Goal: Navigation & Orientation: Find specific page/section

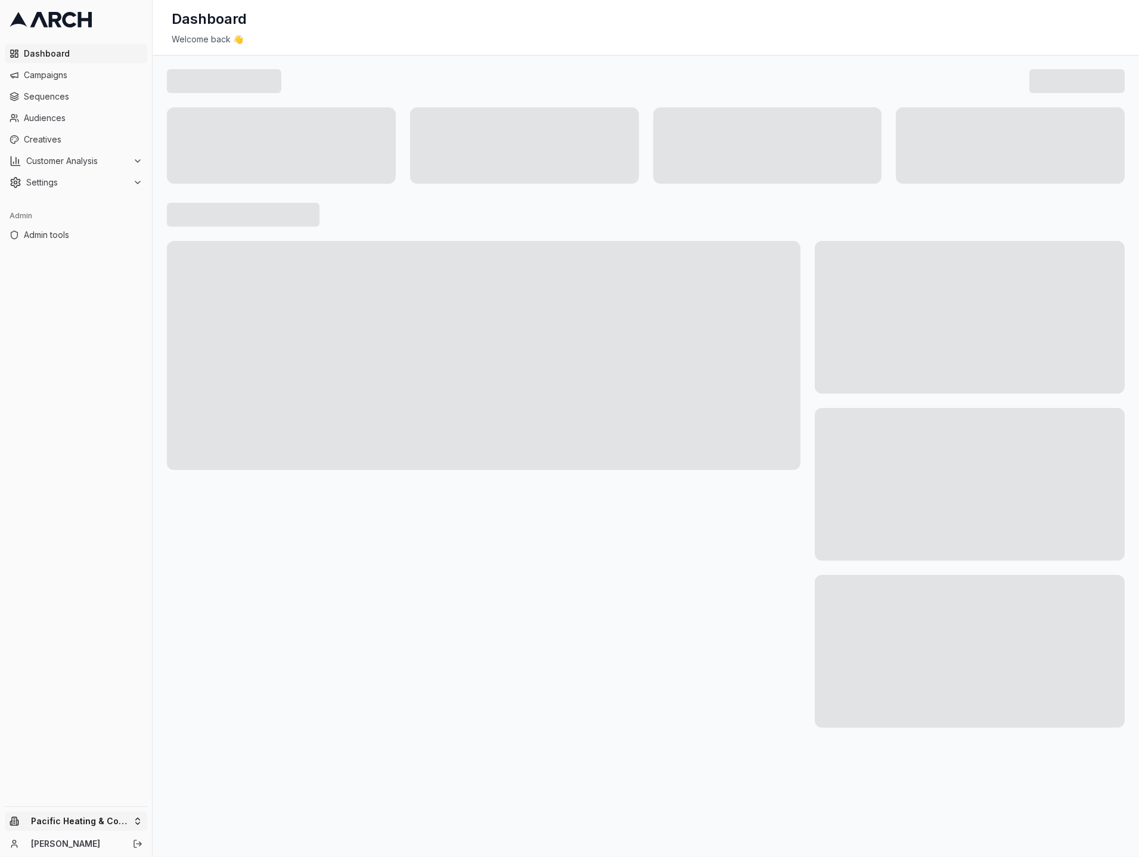
click at [106, 828] on html "Dashboard Campaigns Sequences Audiences Creatives Customer Analysis Settings Ad…" at bounding box center [569, 428] width 1139 height 857
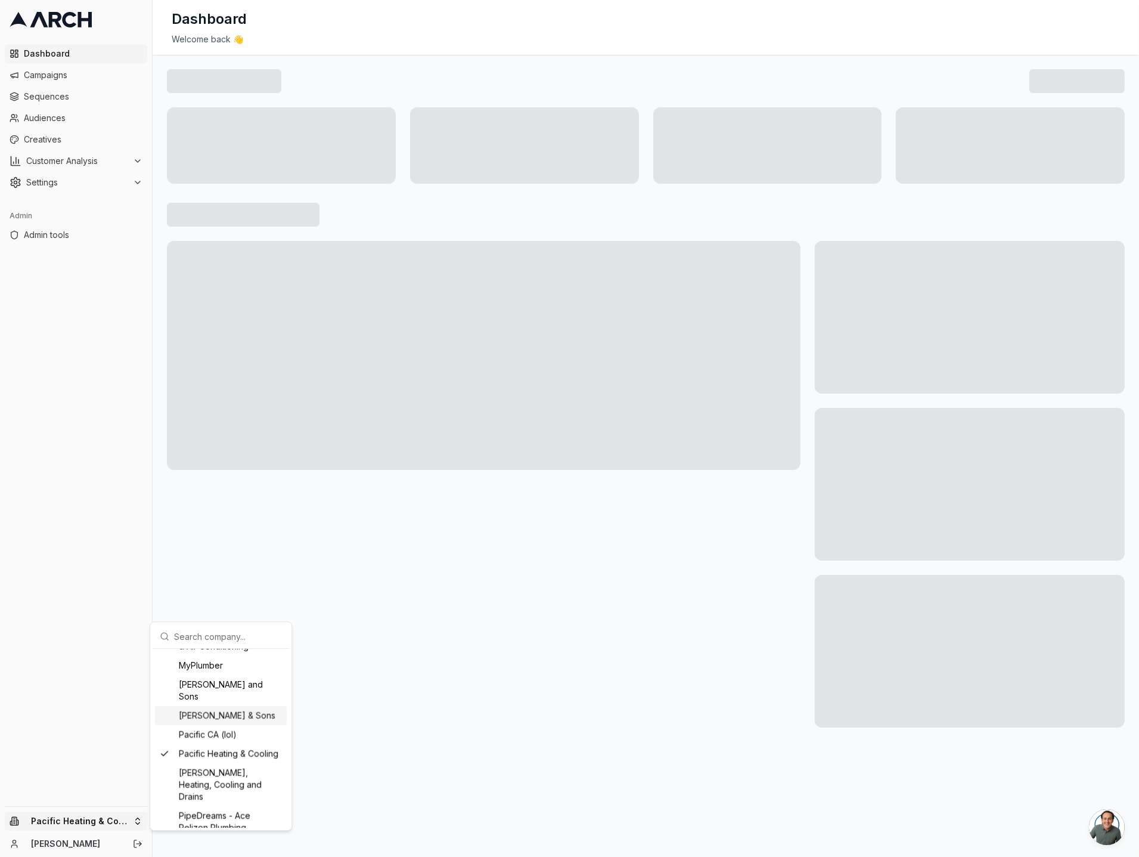
click at [220, 725] on div "[PERSON_NAME] & Sons" at bounding box center [221, 715] width 132 height 19
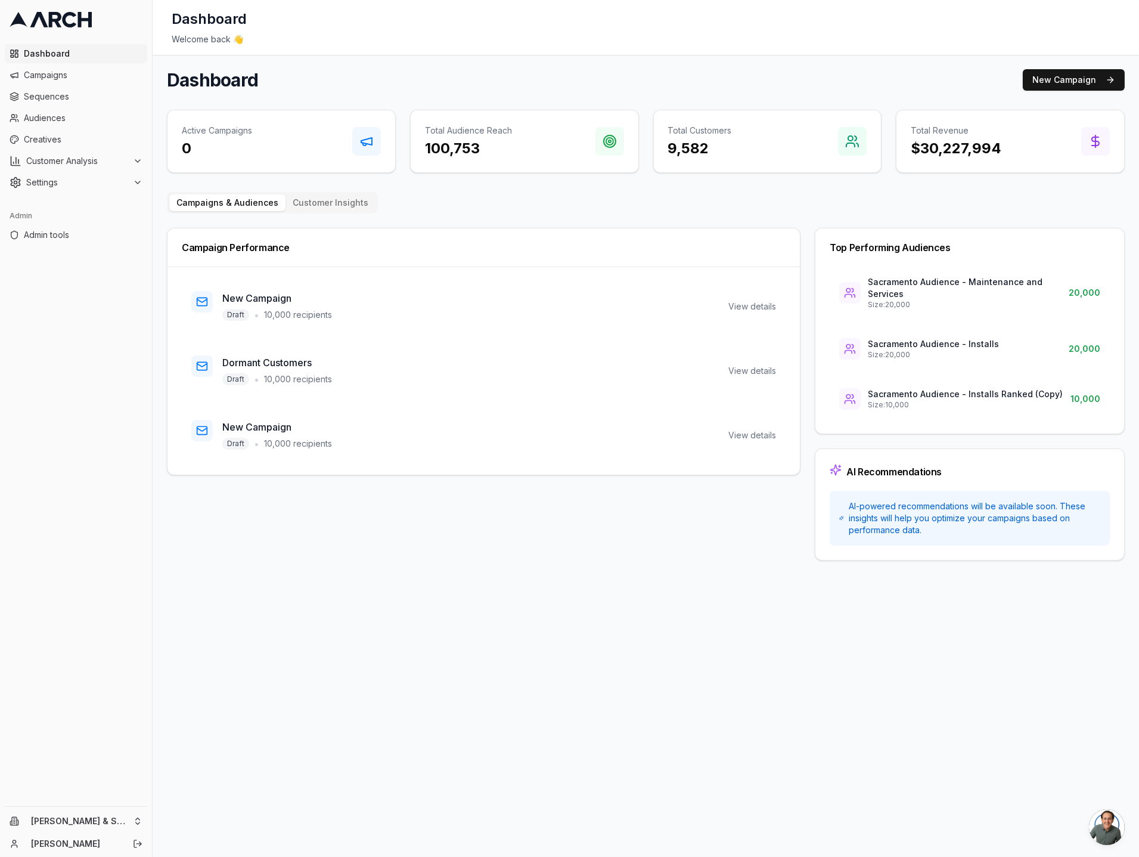
click at [455, 202] on div "Campaigns & Audiences Customer Insights Campaign Performance New Campaign Draft…" at bounding box center [646, 376] width 958 height 368
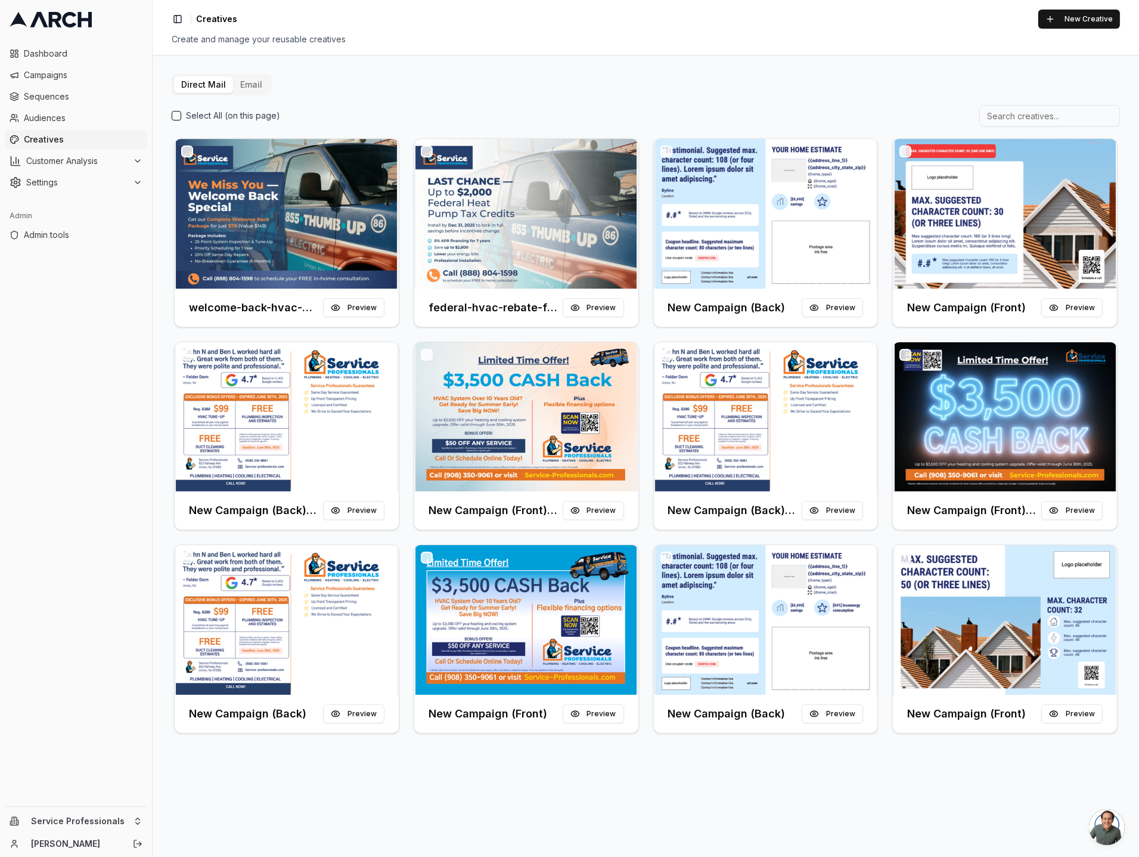
click at [441, 89] on div "Direct Mail Email Select All (on this page) welcome-back-hvac-customers Preview…" at bounding box center [646, 405] width 949 height 662
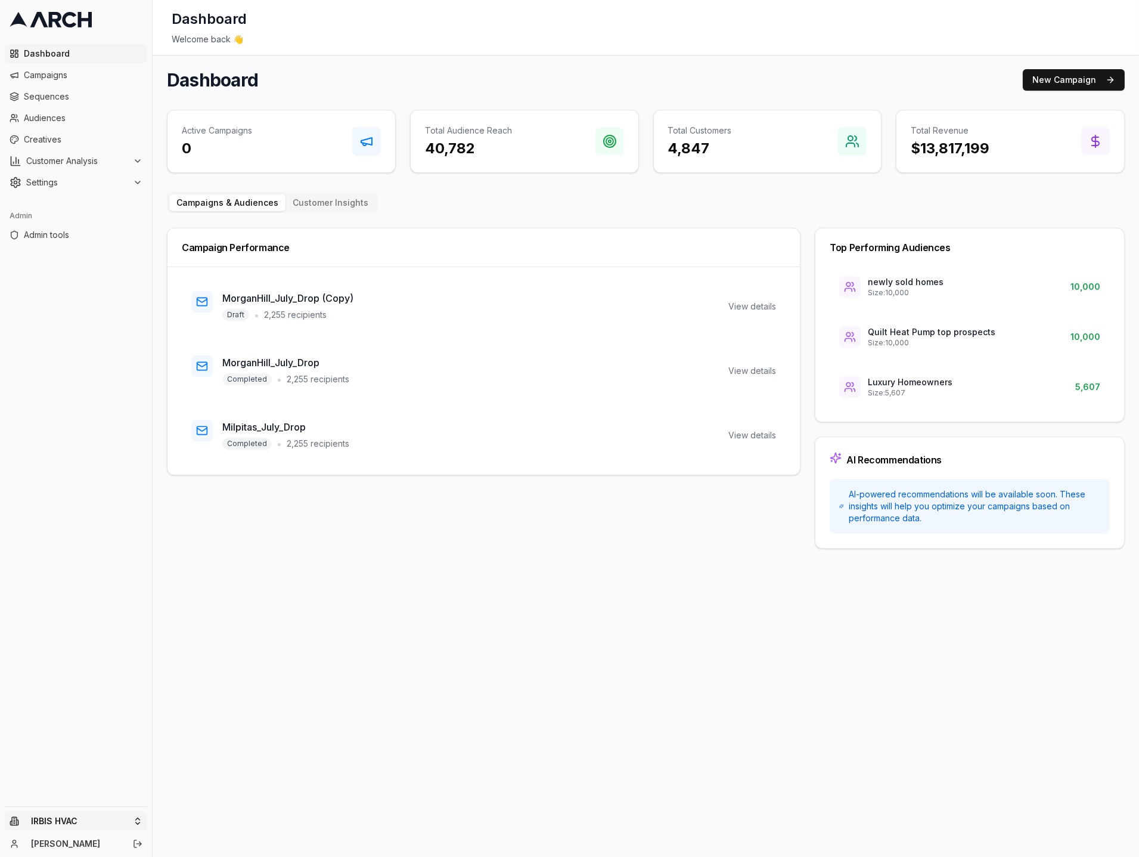
click at [72, 818] on html "Dashboard Campaigns Sequences Audiences Creatives Customer Analysis Settings Ad…" at bounding box center [569, 428] width 1139 height 857
click at [192, 643] on input "text" at bounding box center [228, 636] width 108 height 24
type input "mypl"
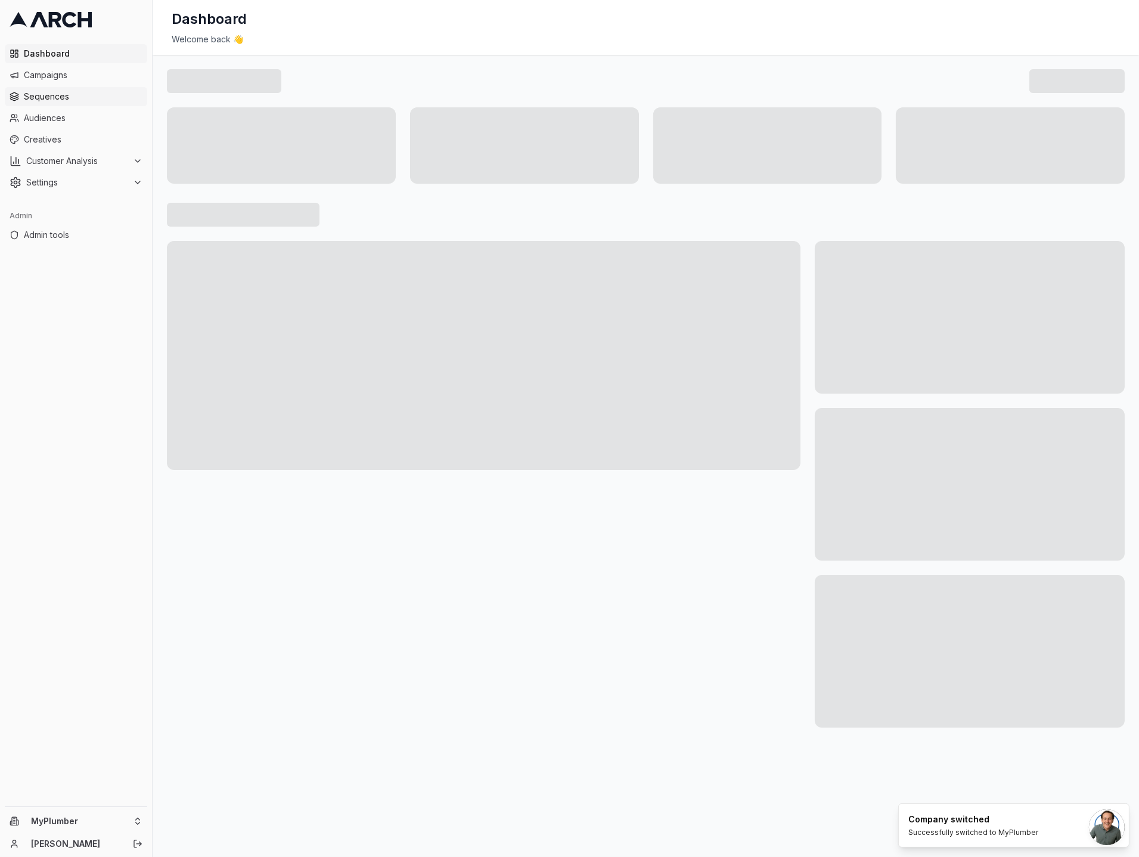
click at [91, 95] on span "Sequences" at bounding box center [83, 97] width 119 height 12
